Goal: Entertainment & Leisure: Consume media (video, audio)

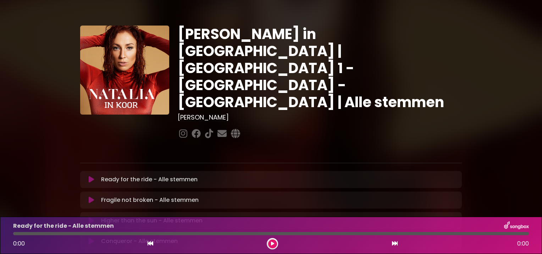
click at [91, 176] on icon at bounding box center [91, 179] width 5 height 7
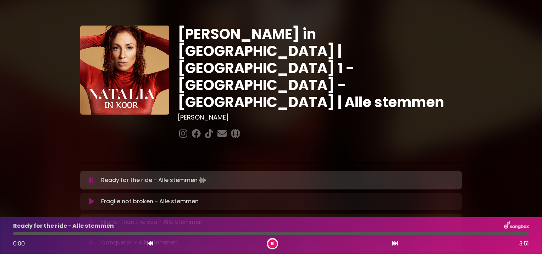
click at [183, 175] on p "Ready for the ride - Alle stemmen Loading Track..." at bounding box center [154, 180] width 106 height 10
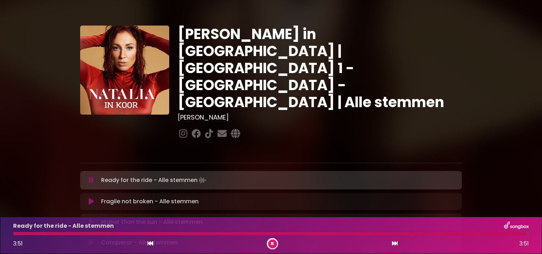
click at [88, 177] on button at bounding box center [91, 180] width 14 height 7
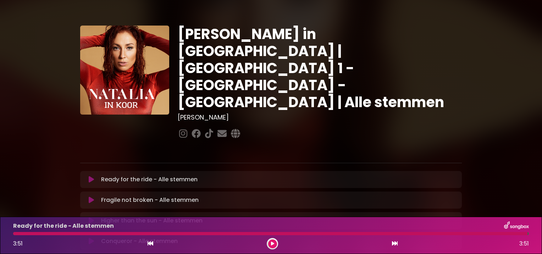
click at [91, 176] on icon at bounding box center [91, 179] width 5 height 7
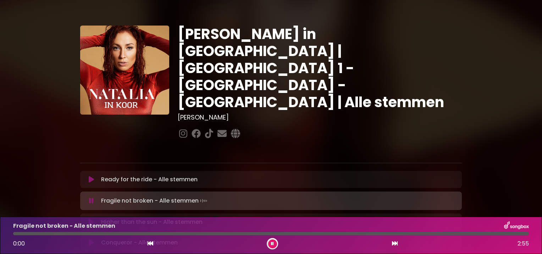
click at [91, 175] on div "Ready for the ride - Alle stemmen Loading Track..." at bounding box center [270, 179] width 373 height 9
click at [274, 242] on button at bounding box center [272, 243] width 9 height 9
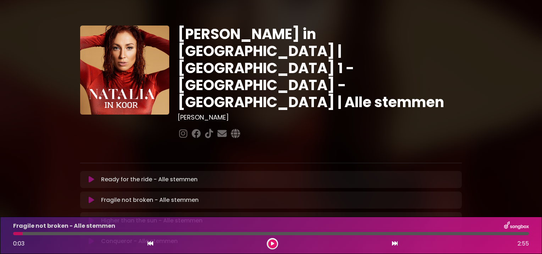
click at [98, 175] on div "Ready for the ride - Alle stemmen Loading Track..." at bounding box center [277, 179] width 359 height 9
click at [105, 175] on p "Ready for the ride - Alle stemmen Loading Track..." at bounding box center [149, 179] width 96 height 9
click at [90, 176] on icon at bounding box center [91, 179] width 5 height 7
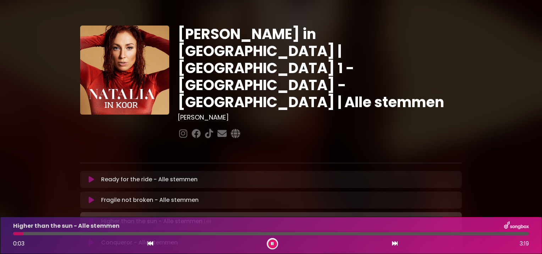
click at [275, 243] on button at bounding box center [272, 243] width 9 height 9
